Goal: Task Accomplishment & Management: Use online tool/utility

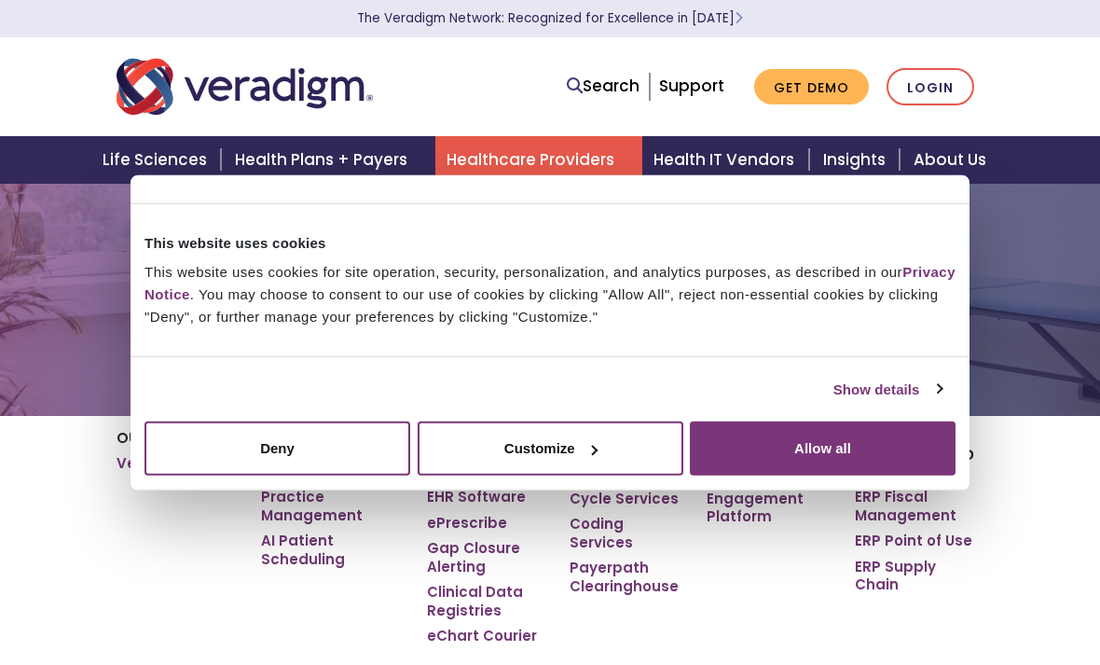
click at [929, 92] on link "Login" at bounding box center [931, 87] width 88 height 38
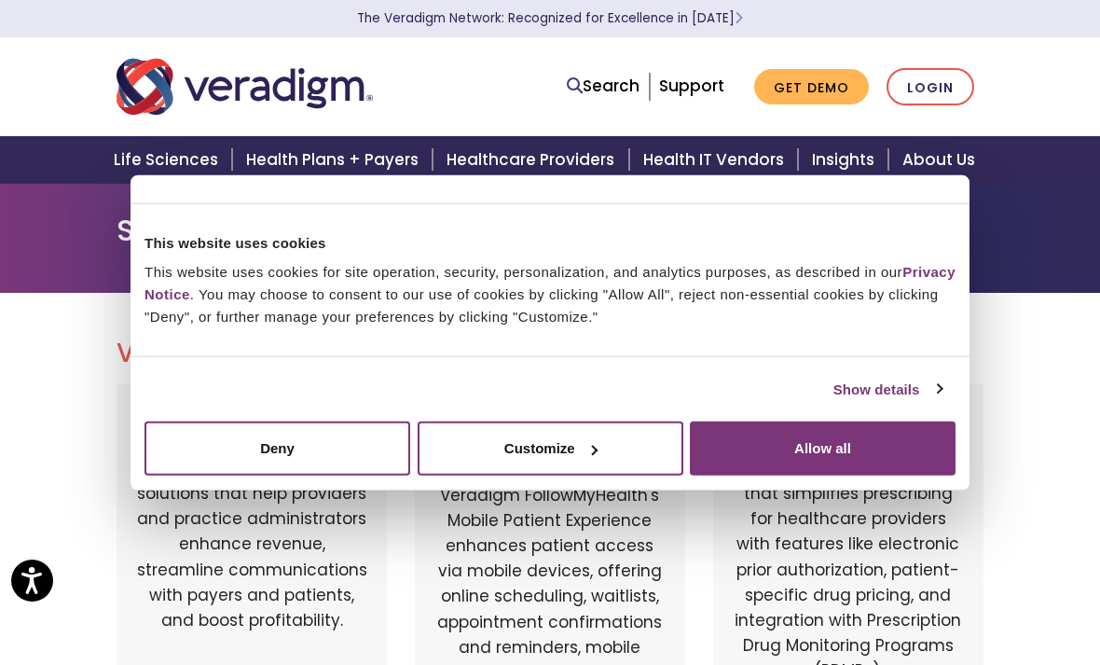
click at [937, 86] on link "Login" at bounding box center [931, 87] width 88 height 38
click at [939, 103] on link "Login" at bounding box center [931, 87] width 88 height 38
click at [865, 451] on button "Allow all" at bounding box center [823, 449] width 266 height 54
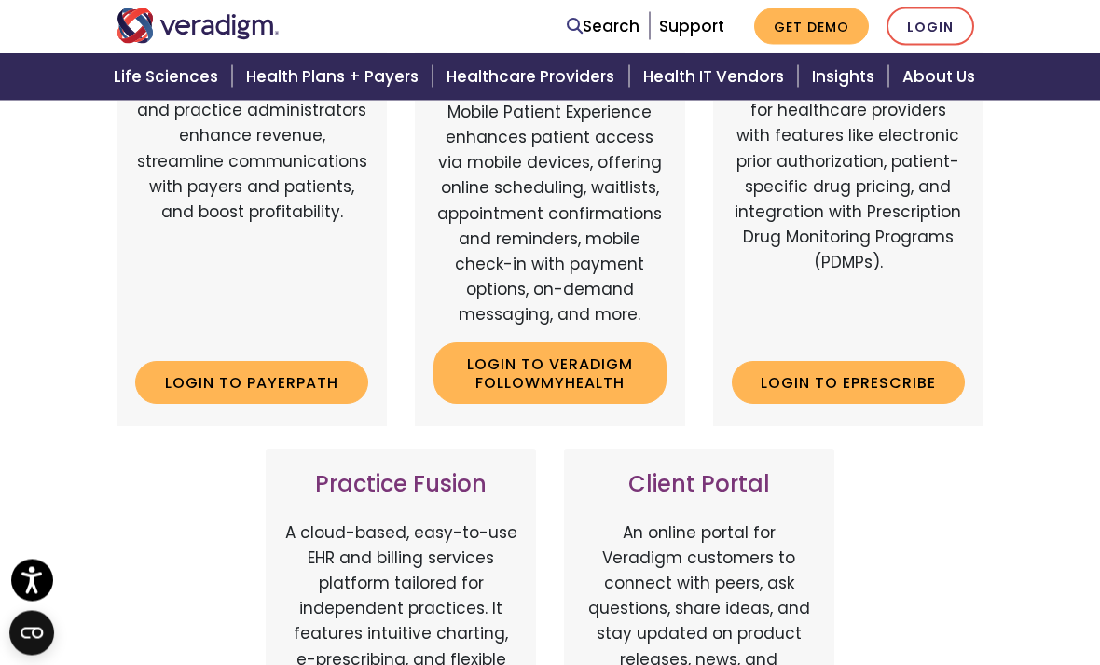
scroll to position [408, 0]
click at [888, 382] on link "Login to ePrescribe" at bounding box center [848, 382] width 233 height 43
